Goal: Task Accomplishment & Management: Manage account settings

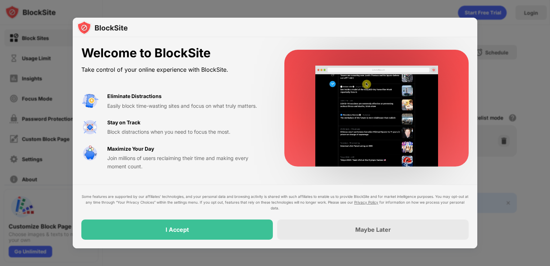
click at [382, 162] on video at bounding box center [377, 116] width 140 height 101
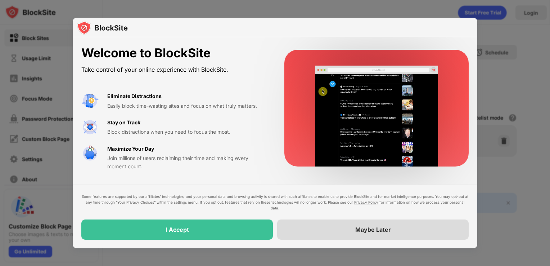
click at [385, 225] on div "Maybe Later" at bounding box center [373, 229] width 192 height 20
